Goal: Task Accomplishment & Management: Use online tool/utility

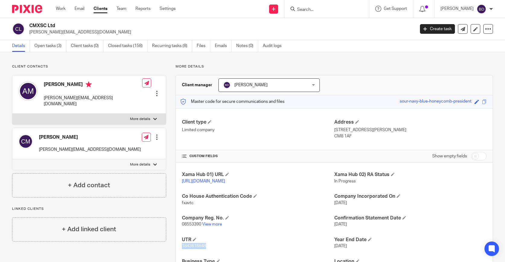
scroll to position [63, 0]
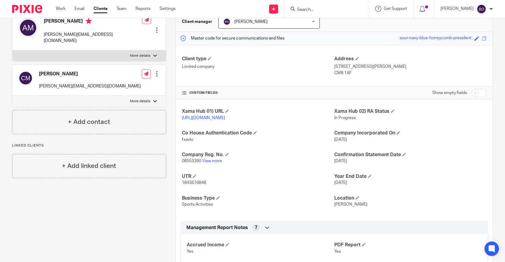
click at [319, 8] on input "Search" at bounding box center [323, 9] width 54 height 5
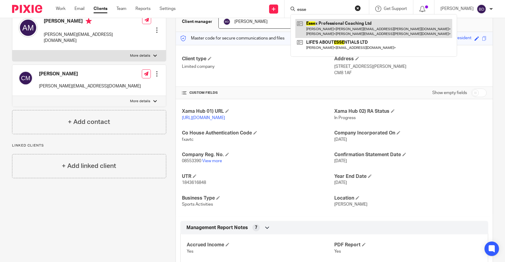
type input "esse"
click at [324, 26] on link at bounding box center [373, 28] width 157 height 19
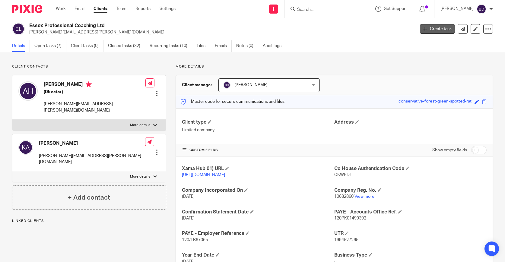
click at [439, 29] on link "Create task" at bounding box center [437, 29] width 35 height 10
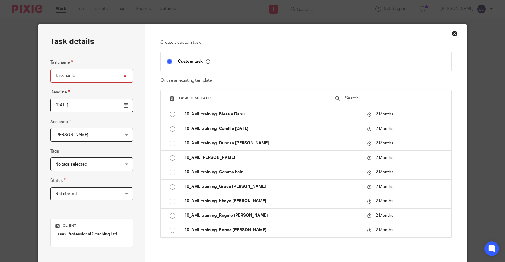
click at [359, 98] on input "text" at bounding box center [394, 98] width 101 height 7
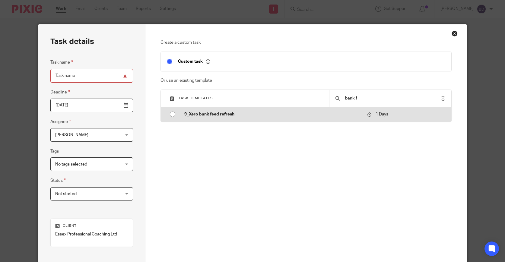
type input "bank f"
click at [314, 113] on p "9_Xero bank feed refresh" at bounding box center [272, 114] width 177 height 6
type input "2025-08-18"
type input "9_Xero bank feed refresh"
checkbox input "false"
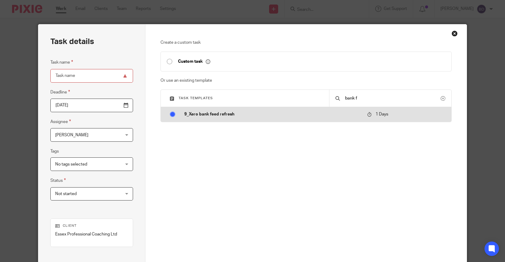
radio input "true"
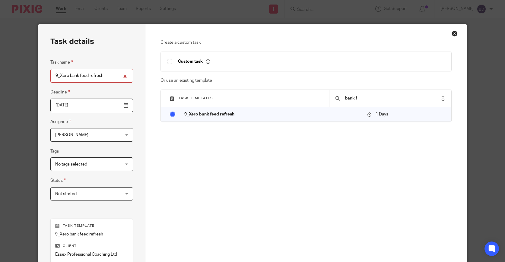
scroll to position [95, 0]
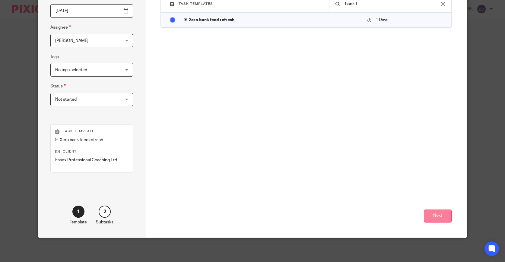
click at [439, 217] on button "Next" at bounding box center [438, 216] width 28 height 13
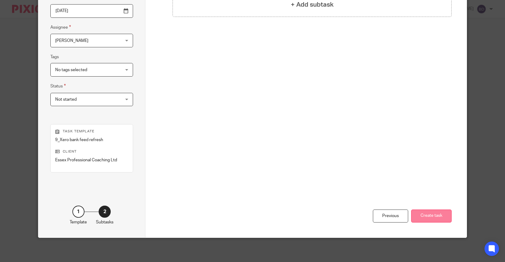
click at [424, 217] on button "Create task" at bounding box center [431, 216] width 40 height 13
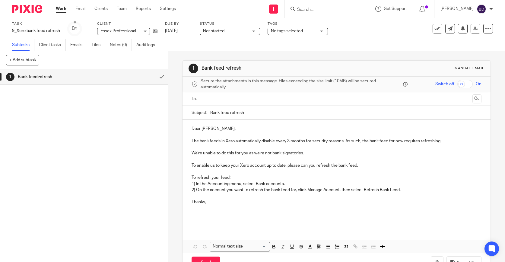
click at [249, 111] on input "Bank feed refresh" at bounding box center [345, 113] width 271 height 14
click at [210, 112] on div "Subject: Bank feed refresh" at bounding box center [337, 113] width 290 height 14
click at [211, 113] on input "Bank feed refresh" at bounding box center [345, 113] width 271 height 14
type input "EPC_Bank feed refresh"
click at [225, 100] on input "text" at bounding box center [336, 99] width 267 height 7
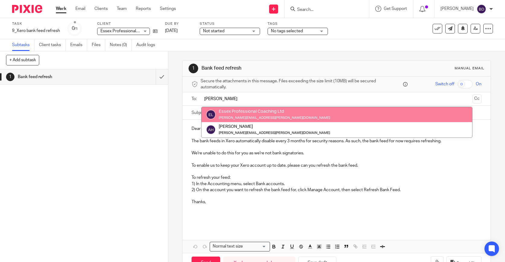
type input "[PERSON_NAME]"
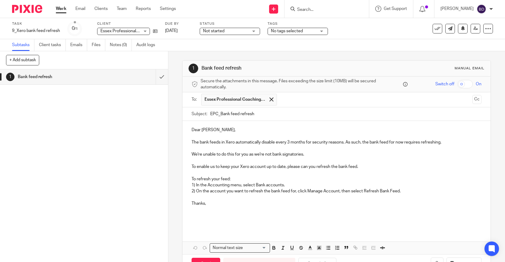
scroll to position [21, 0]
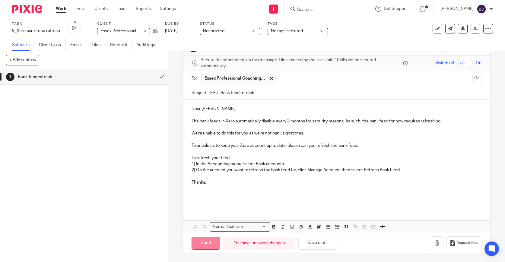
click at [214, 240] on input "Send" at bounding box center [206, 243] width 29 height 13
type input "Sent"
